Goal: Information Seeking & Learning: Learn about a topic

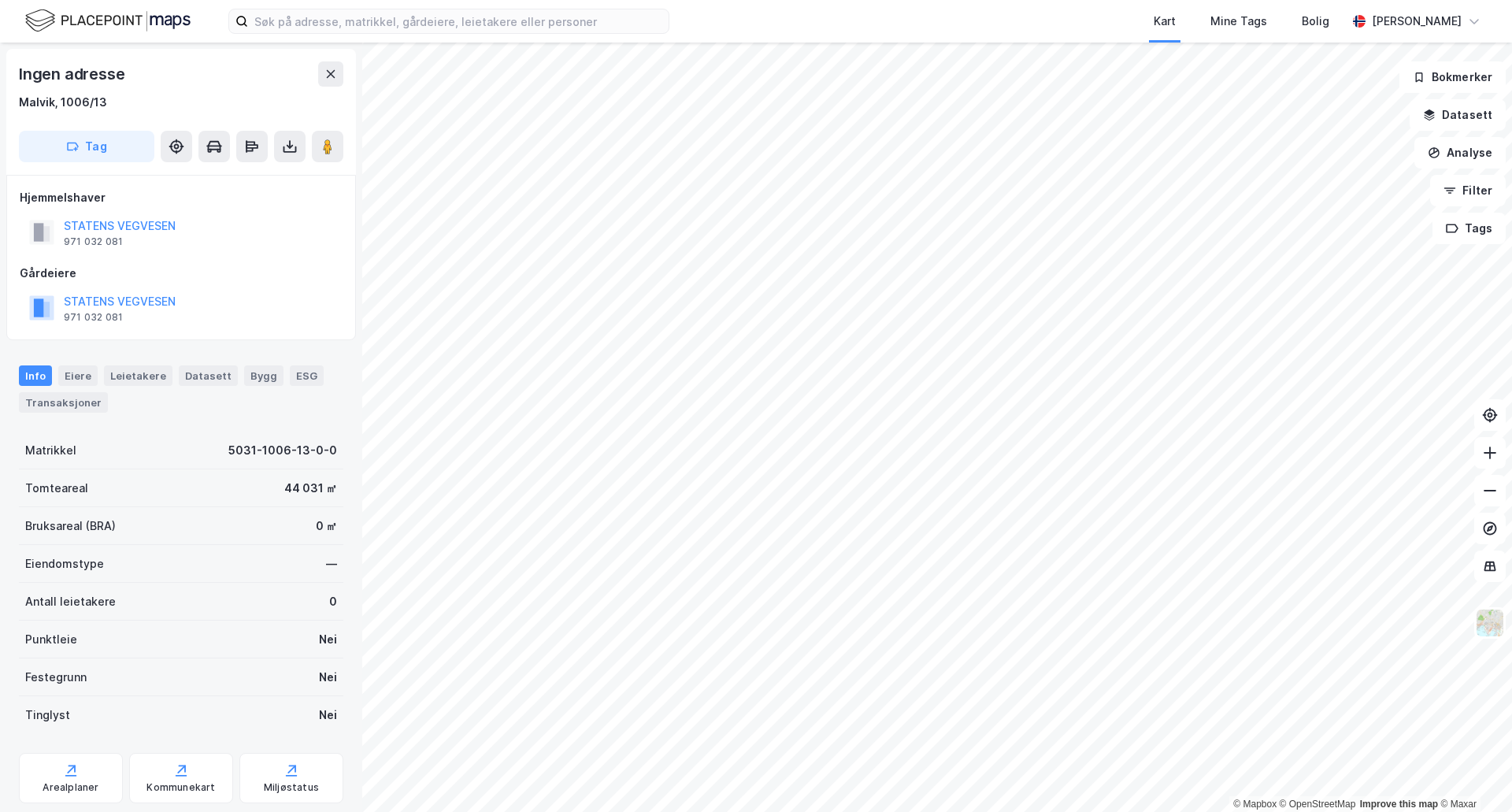
click at [820, 811] on html "Kart Mine Tags [PERSON_NAME] [PERSON_NAME] © Mapbox © OpenStreetMap Improve thi…" at bounding box center [756, 406] width 1512 height 812
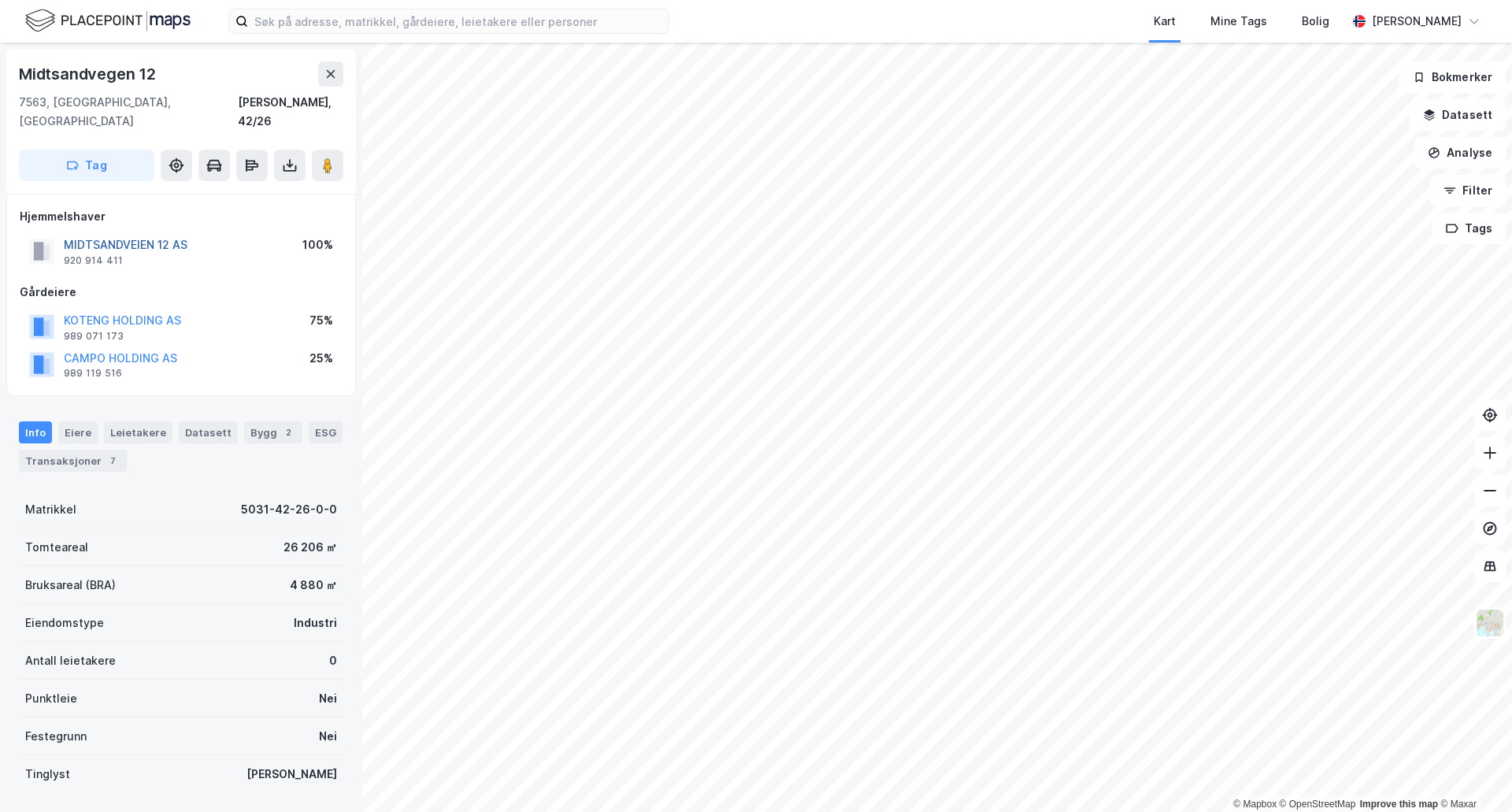
click at [0, 0] on button "MIDTSANDVEIEN 12 AS" at bounding box center [0, 0] width 0 height 0
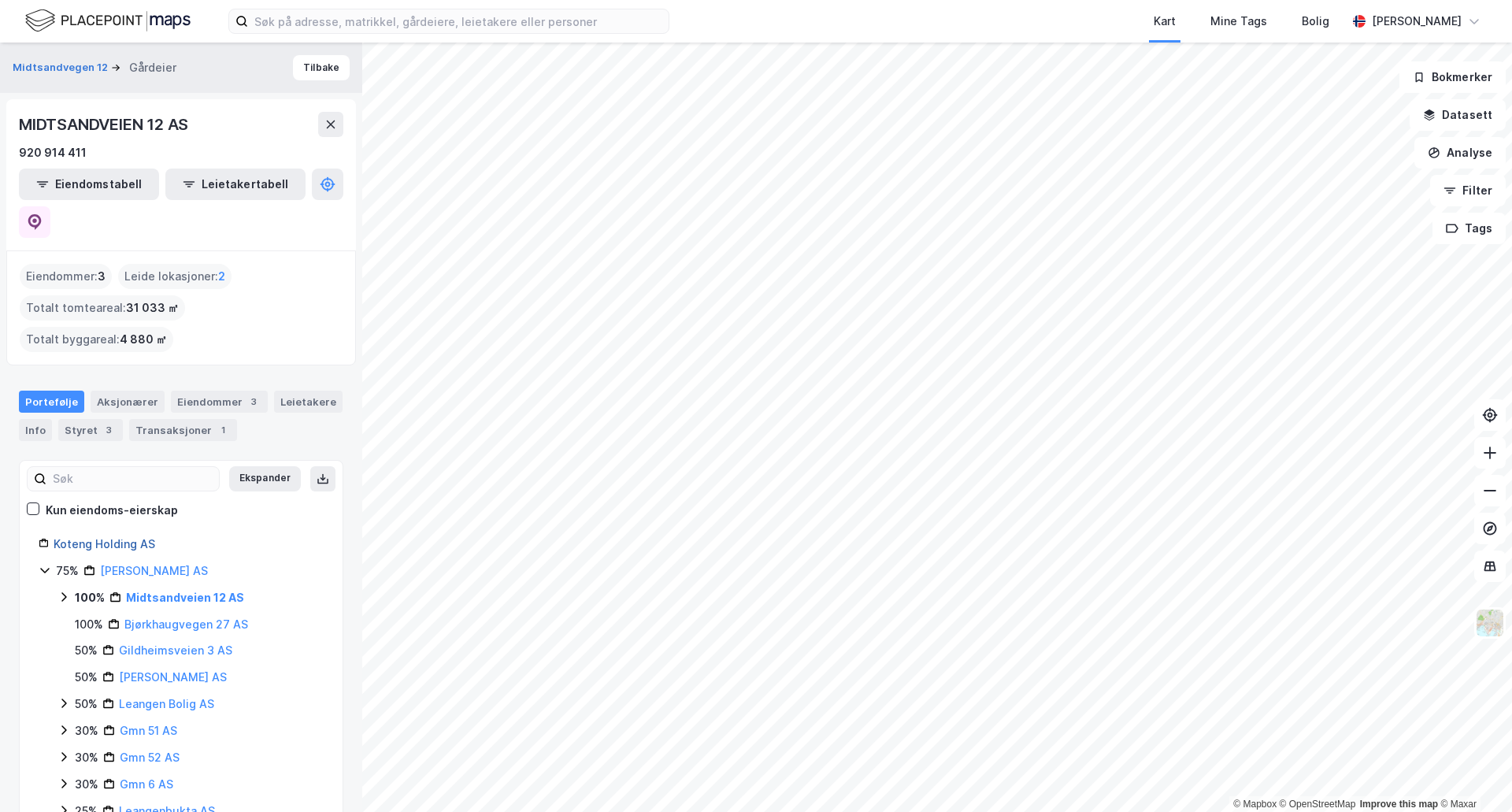
click at [124, 537] on link "Koteng Holding AS" at bounding box center [104, 544] width 101 height 14
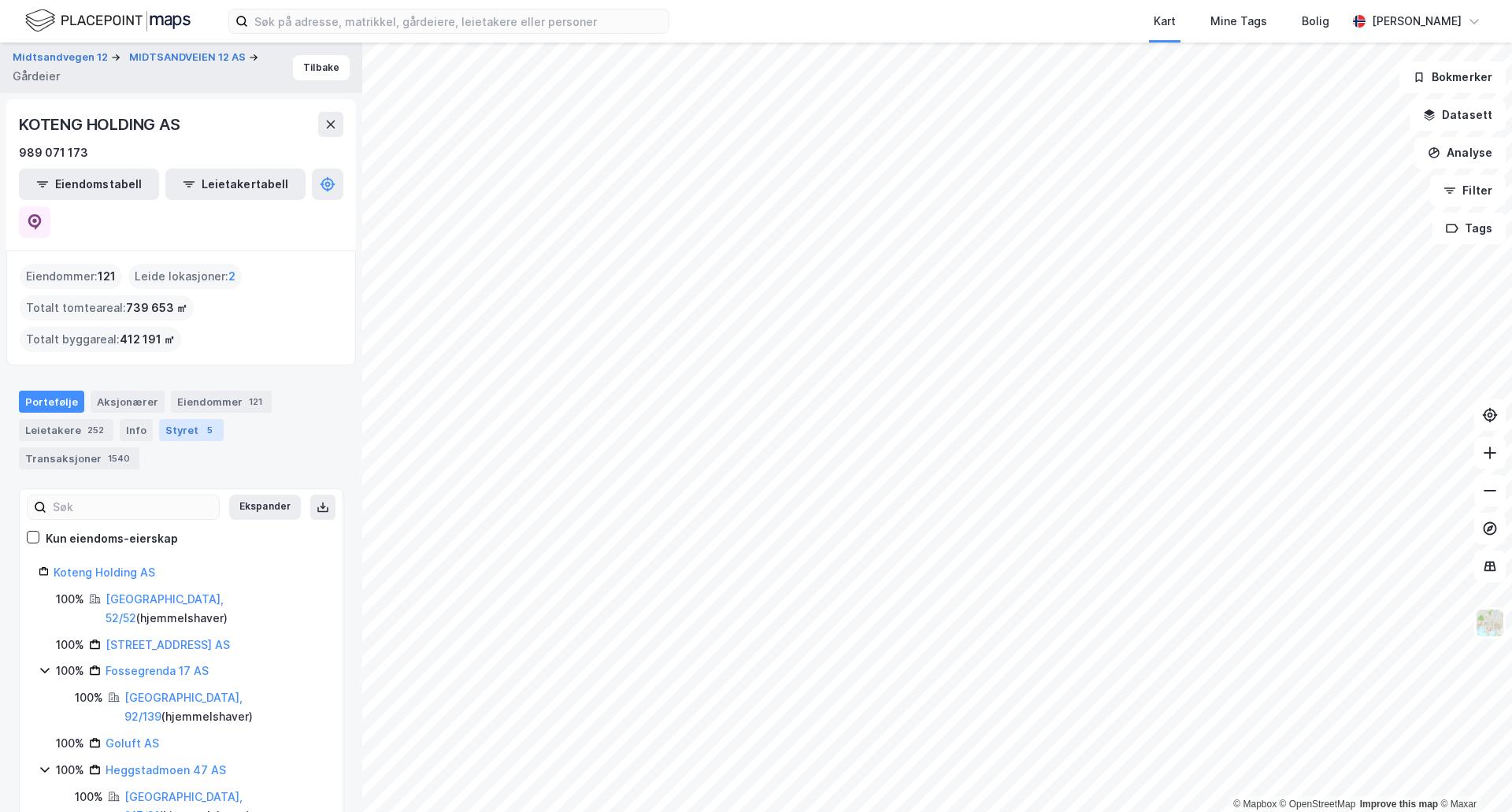
click at [180, 419] on div "Styret 5" at bounding box center [191, 430] width 64 height 22
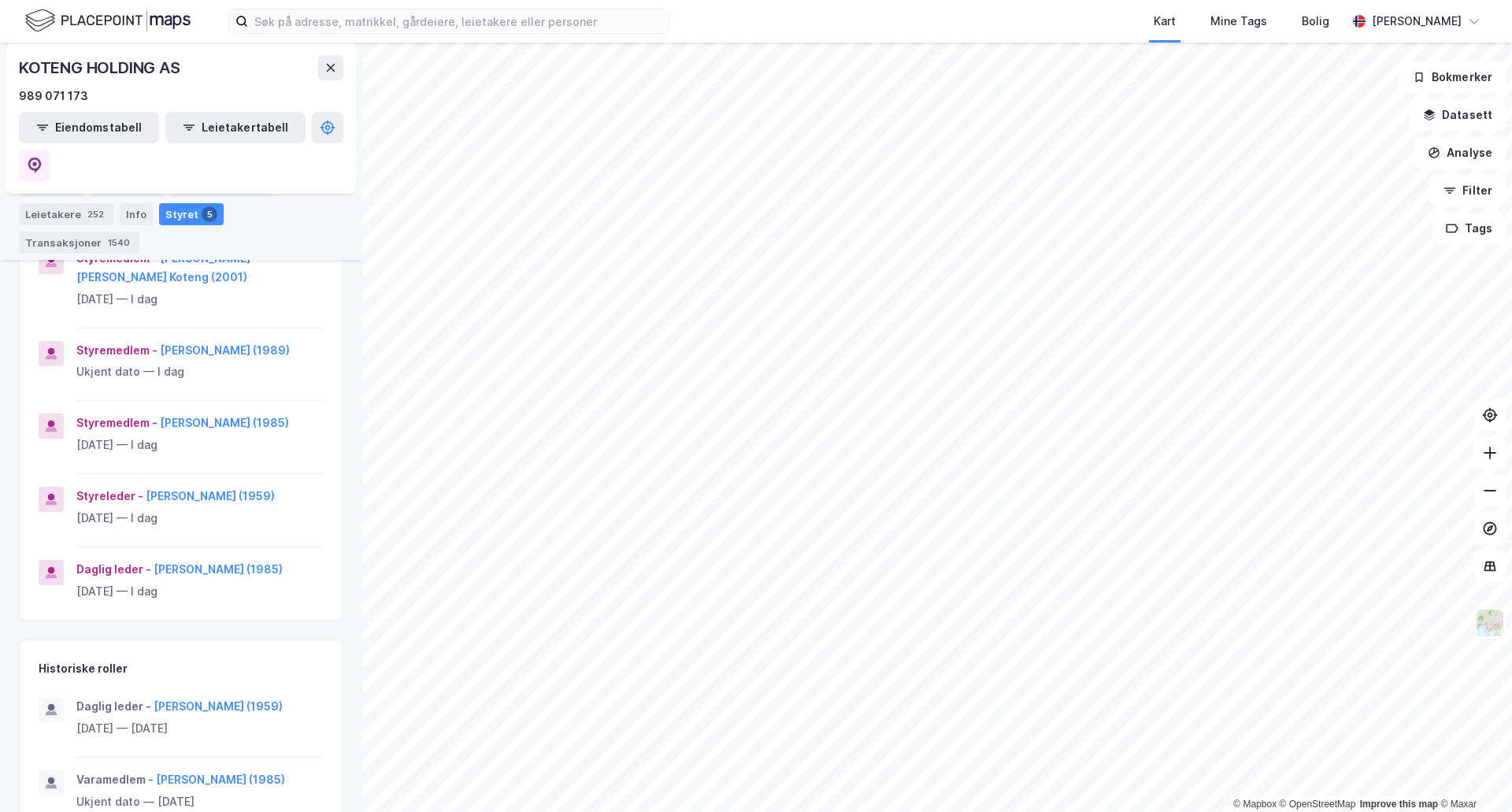
scroll to position [139, 0]
